Goal: Information Seeking & Learning: Learn about a topic

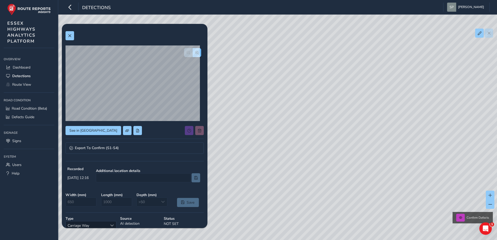
click at [193, 52] on button "button" at bounding box center [197, 52] width 9 height 9
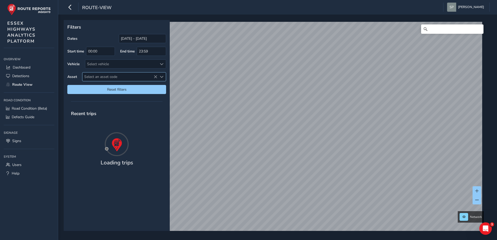
click at [117, 75] on span "Select an asset code" at bounding box center [119, 76] width 75 height 9
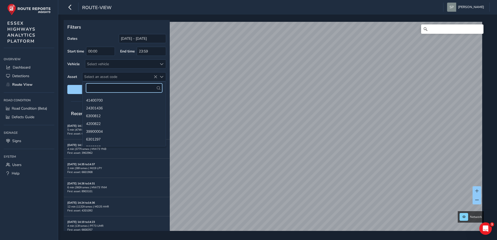
click at [120, 88] on input "text" at bounding box center [124, 87] width 76 height 9
type input "41401260"
click at [116, 100] on li "41401260" at bounding box center [123, 100] width 83 height 8
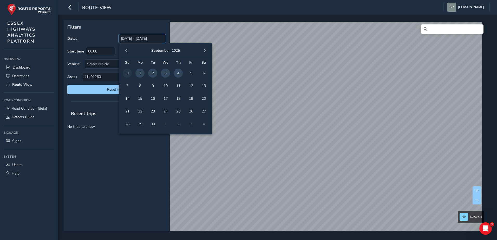
click at [125, 38] on input "[DATE] - [DATE]" at bounding box center [142, 38] width 47 height 9
click at [127, 51] on span "button" at bounding box center [126, 51] width 4 height 4
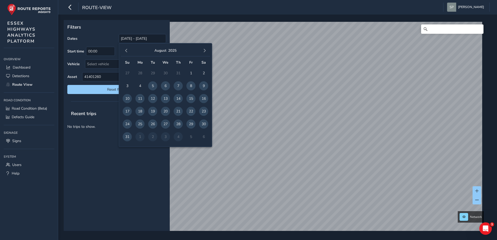
click at [127, 51] on span "button" at bounding box center [126, 51] width 4 height 4
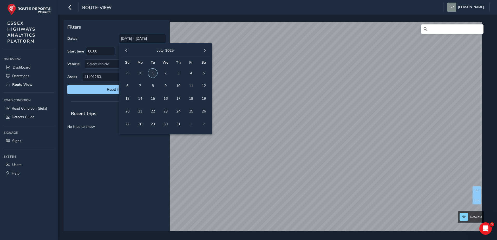
click at [153, 73] on span "1" at bounding box center [152, 73] width 9 height 9
click at [205, 52] on span "button" at bounding box center [205, 51] width 4 height 4
click at [125, 135] on span "31" at bounding box center [127, 136] width 9 height 9
type input "[DATE] - [DATE]"
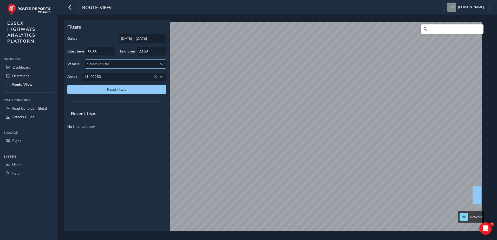
click at [142, 67] on div "Select vehicle" at bounding box center [121, 64] width 72 height 9
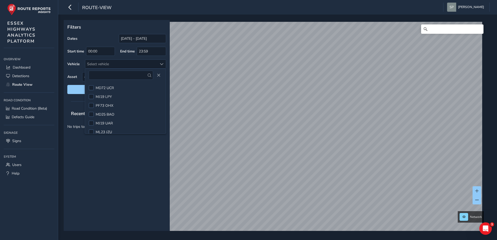
click at [124, 157] on div "Recent trips No trips to show." at bounding box center [117, 169] width 106 height 124
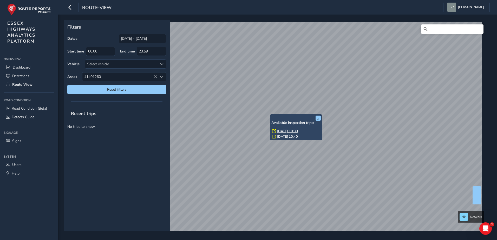
click at [270, 115] on div "x Available inspection trips: [GEOGRAPHIC_DATA][DATE] 10:38 [DATE] 10:40" at bounding box center [296, 127] width 52 height 26
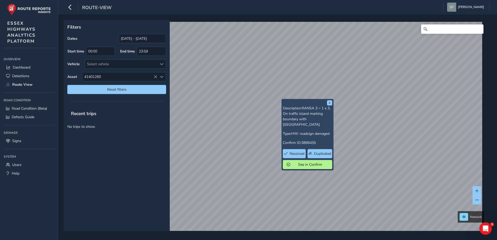
click at [284, 99] on div "x Description: RANSA 3 = 1 x 3, On traffic island marking boundary with Newmark…" at bounding box center [307, 134] width 52 height 71
click at [302, 162] on span "See in Confirm" at bounding box center [310, 164] width 36 height 5
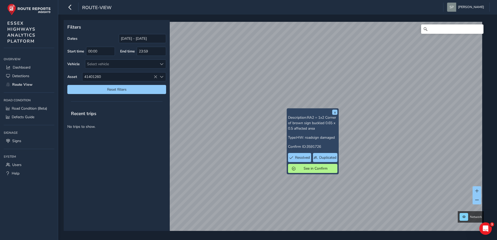
click at [288, 109] on div "x Description: RA2 = 1x2 Corner of brown sign buckled 0.65 x 0.5 affected area …" at bounding box center [313, 141] width 52 height 66
click at [287, 109] on div "x Description: RA2 = 1x2 Corner of brown sign buckled 0.65 x 0.5 affected area …" at bounding box center [313, 141] width 52 height 66
click at [303, 170] on span "See in Confirm" at bounding box center [315, 168] width 36 height 5
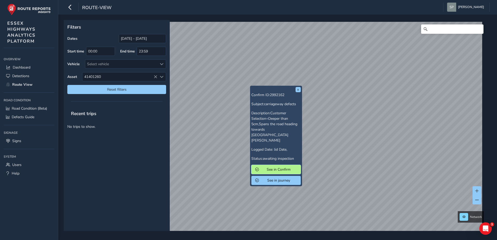
click at [274, 167] on span "See in Confirm" at bounding box center [279, 169] width 36 height 5
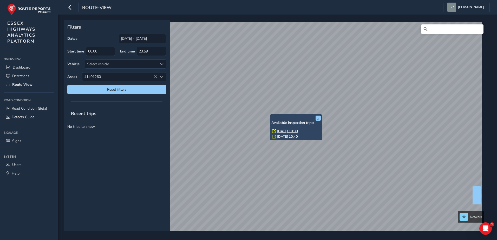
click at [271, 115] on div "x Available inspection trips: [GEOGRAPHIC_DATA][DATE] 10:38 [DATE] 10:40" at bounding box center [296, 127] width 52 height 26
click at [277, 135] on link "[DATE] 10:40" at bounding box center [287, 136] width 21 height 5
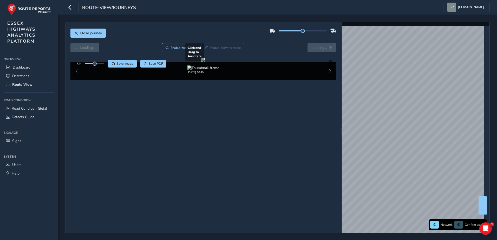
drag, startPoint x: 268, startPoint y: 124, endPoint x: 246, endPoint y: 94, distance: 37.0
click at [205, 62] on div at bounding box center [203, 60] width 4 height 4
click at [326, 80] on div "[DATE] 10:40" at bounding box center [203, 71] width 266 height 18
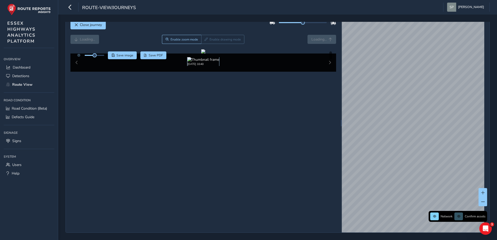
click at [216, 62] on img at bounding box center [203, 59] width 32 height 5
